Goal: Information Seeking & Learning: Learn about a topic

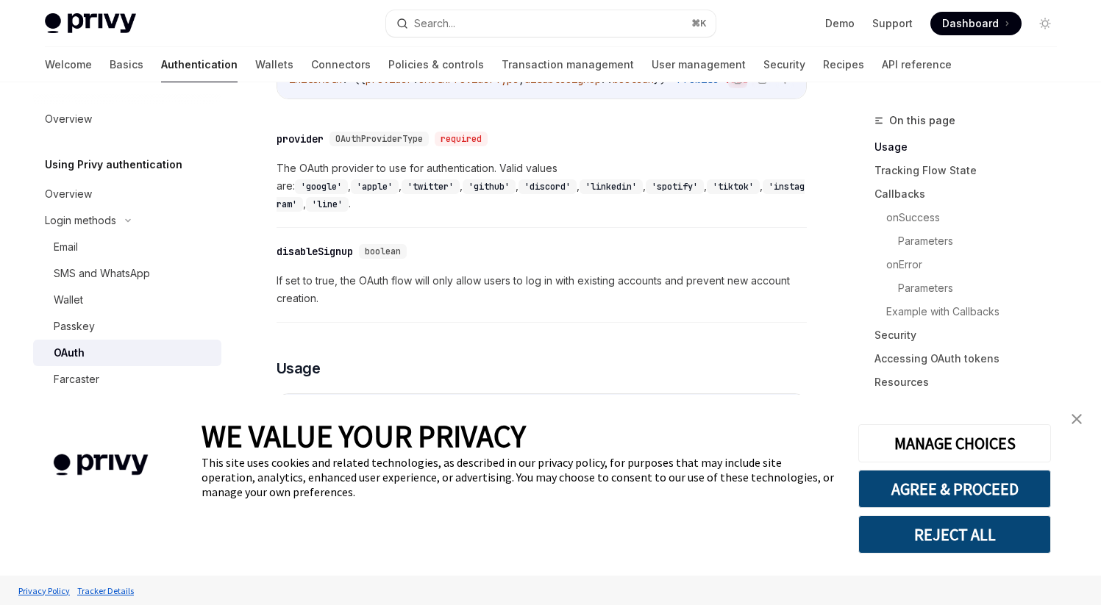
scroll to position [651, 0]
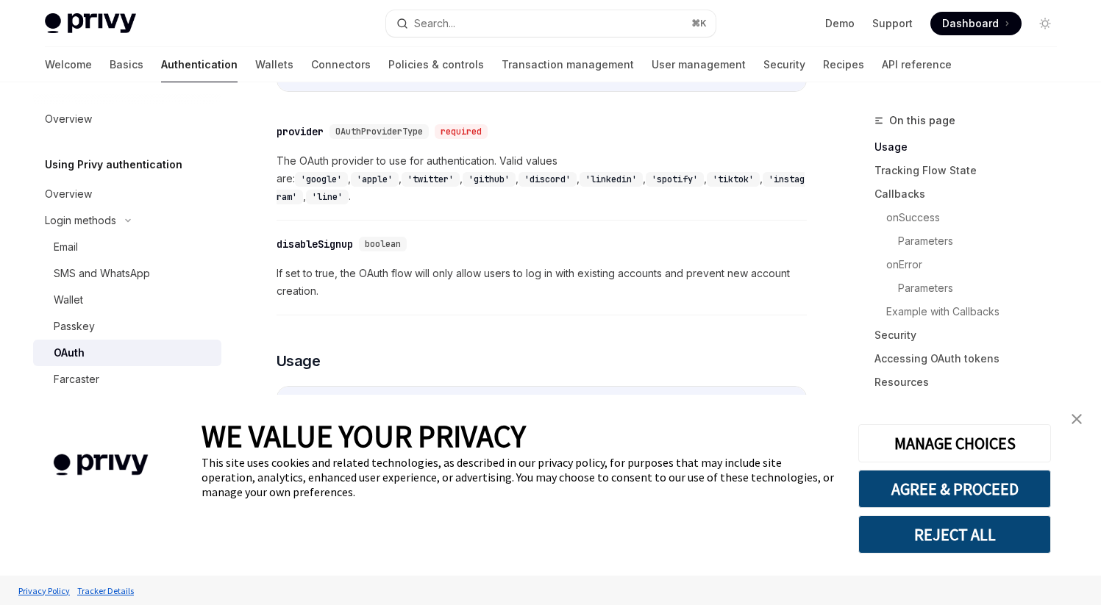
click at [1075, 416] on img "close banner" at bounding box center [1076, 419] width 10 height 10
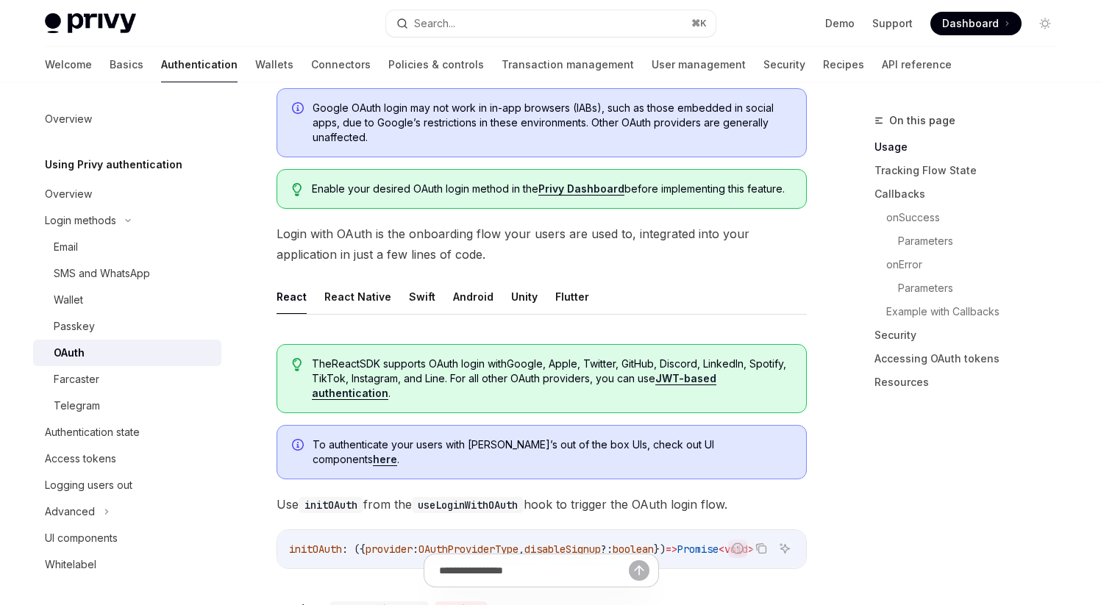
scroll to position [97, 0]
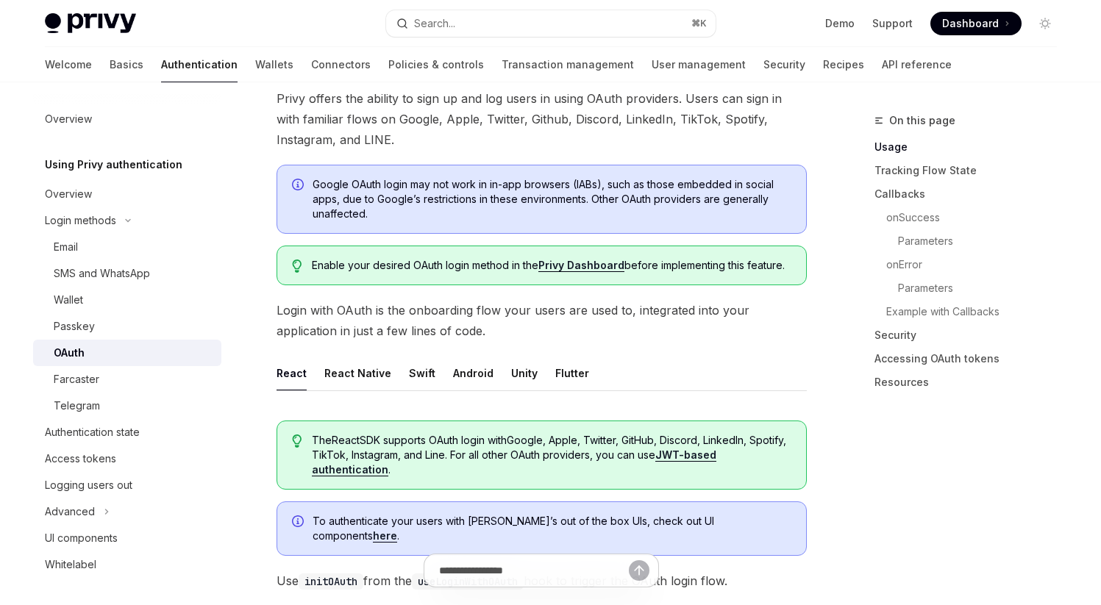
click at [568, 266] on link "Privy Dashboard" at bounding box center [581, 265] width 86 height 13
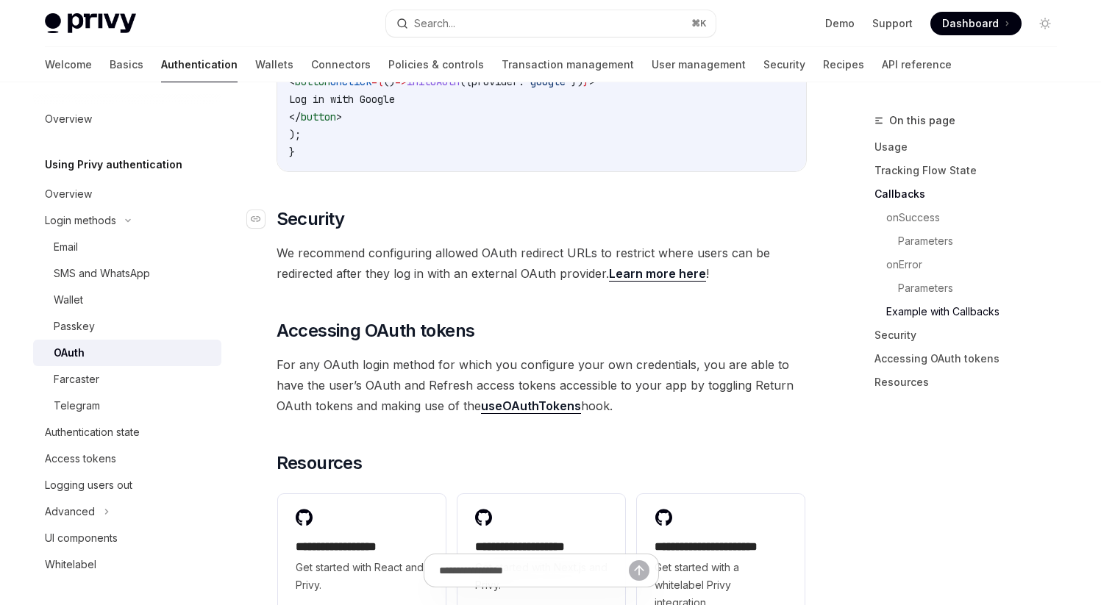
scroll to position [3075, 0]
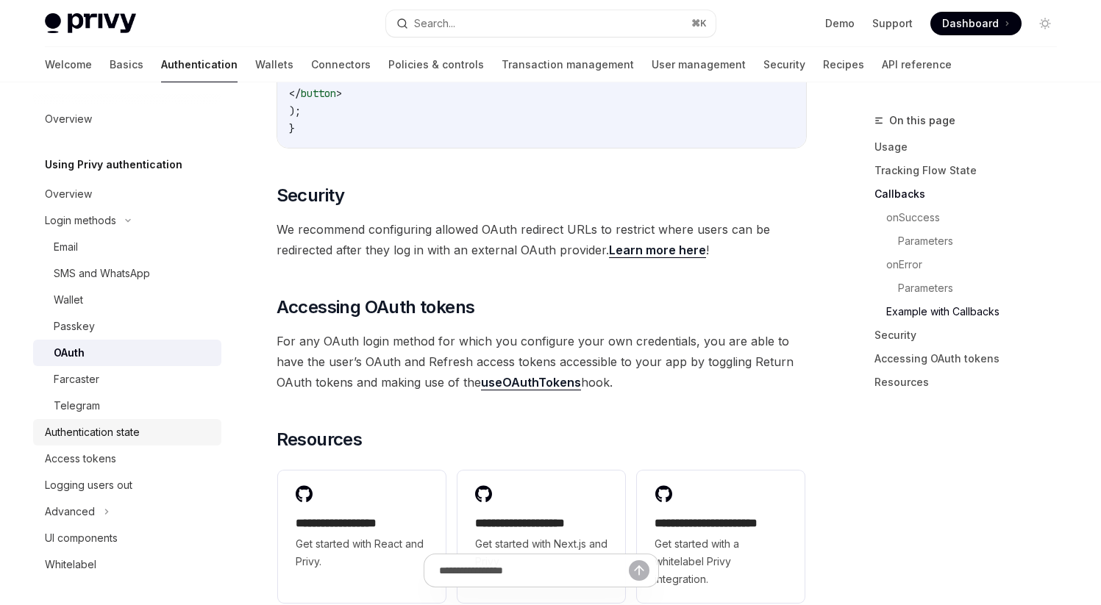
click at [110, 434] on div "Authentication state" at bounding box center [92, 432] width 95 height 18
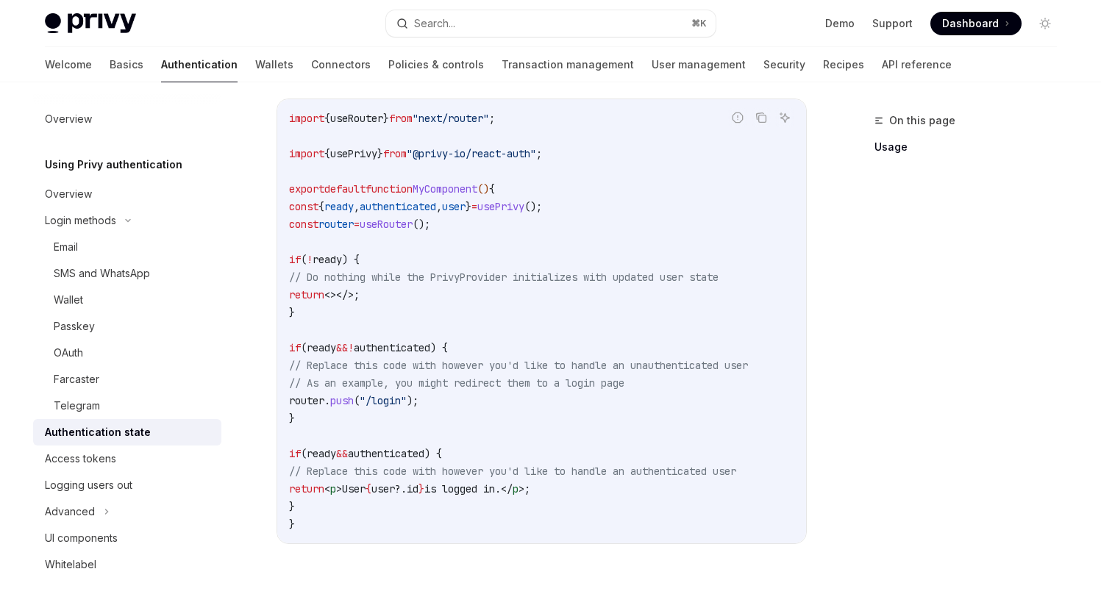
scroll to position [666, 0]
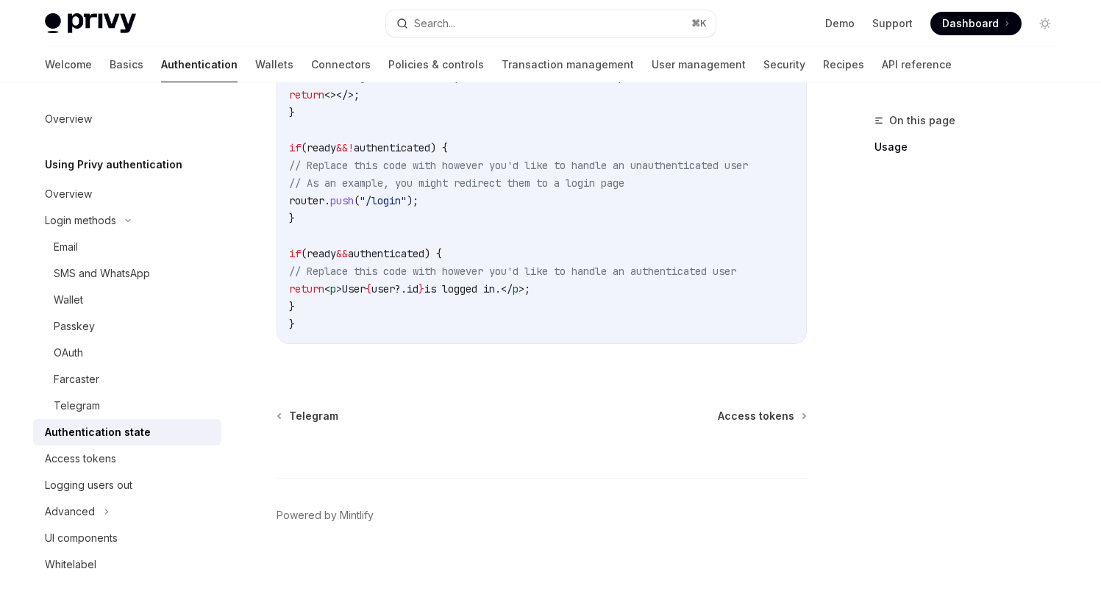
type textarea "*"
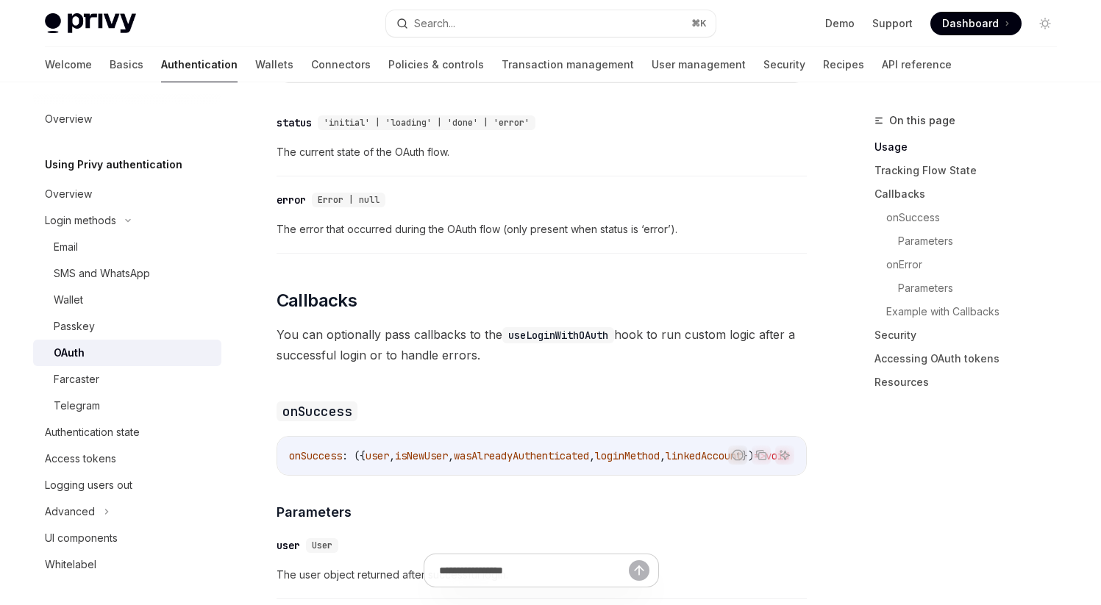
scroll to position [2389, 0]
